Goal: Transaction & Acquisition: Purchase product/service

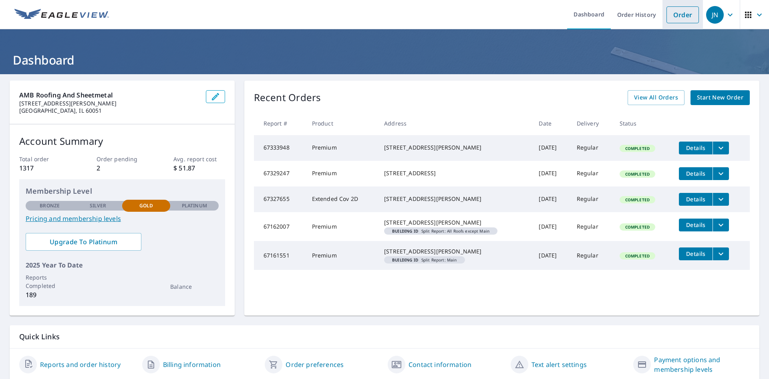
click at [678, 10] on link "Order" at bounding box center [683, 14] width 32 height 17
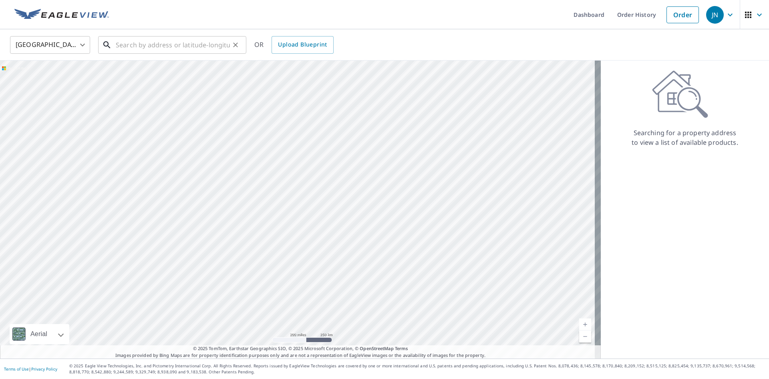
click at [181, 49] on input "text" at bounding box center [173, 45] width 114 height 22
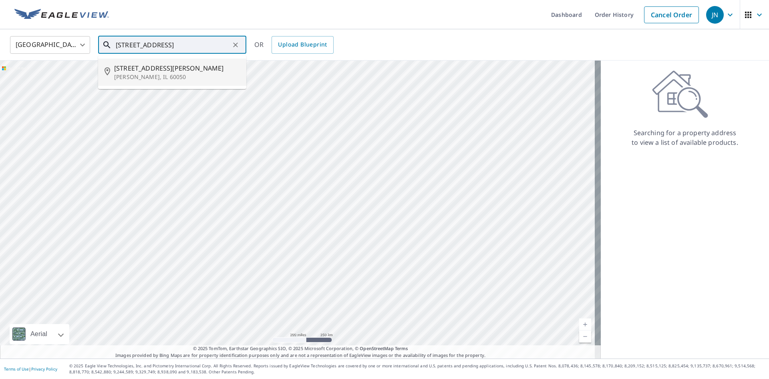
drag, startPoint x: 166, startPoint y: 69, endPoint x: 176, endPoint y: 65, distance: 10.8
click at [166, 70] on span "[STREET_ADDRESS][PERSON_NAME]" at bounding box center [177, 68] width 126 height 10
type input "[STREET_ADDRESS][PERSON_NAME]"
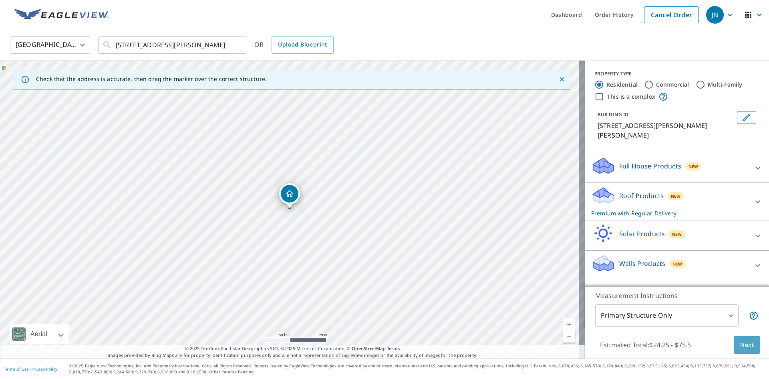
click at [740, 345] on span "Next" at bounding box center [747, 345] width 14 height 10
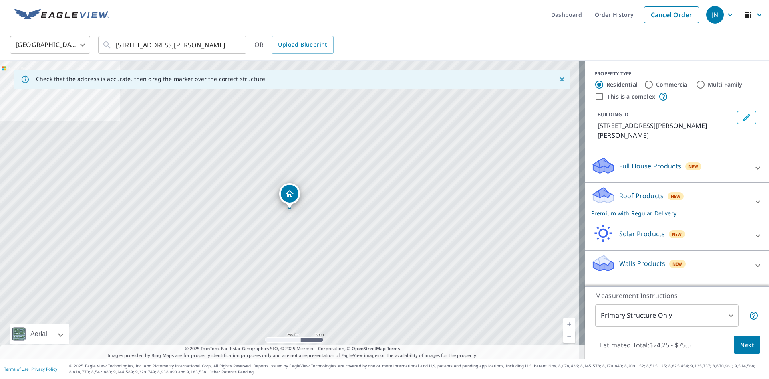
click at [639, 191] on p "Roof Products" at bounding box center [641, 196] width 44 height 10
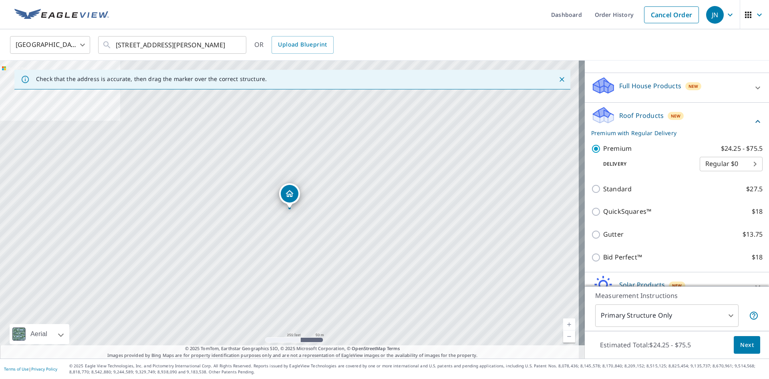
scroll to position [116, 0]
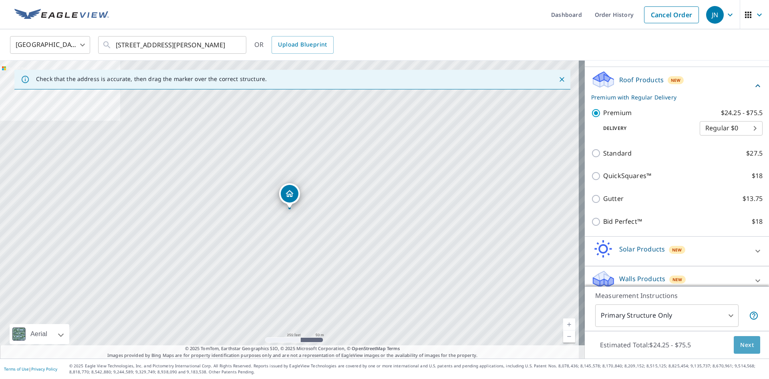
click at [740, 347] on span "Next" at bounding box center [747, 345] width 14 height 10
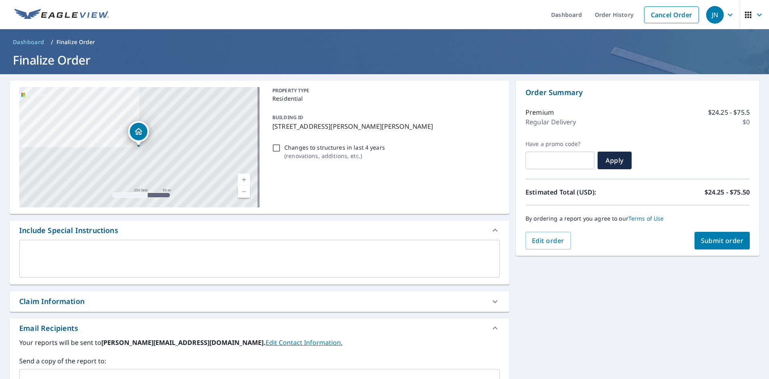
click at [719, 236] on button "Submit order" at bounding box center [723, 241] width 56 height 18
